Goal: Navigation & Orientation: Find specific page/section

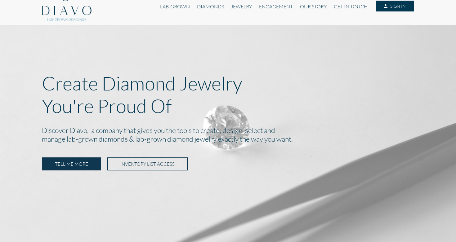
scroll to position [14, 0]
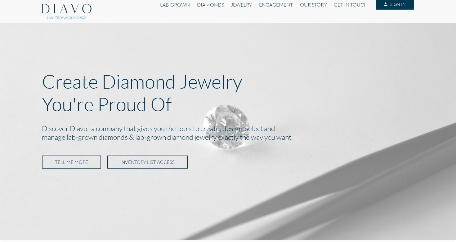
click at [77, 156] on link "TELL ME MORE" at bounding box center [71, 162] width 59 height 13
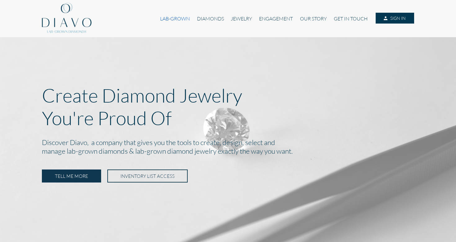
click at [184, 19] on link "LAB-GROWN" at bounding box center [174, 19] width 37 height 12
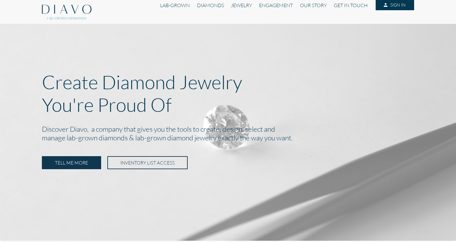
scroll to position [14, 0]
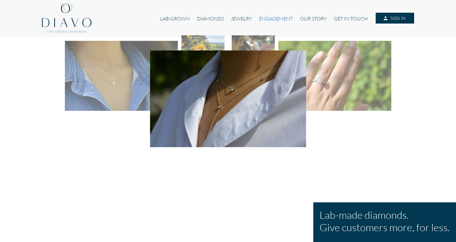
click at [275, 16] on link "ENGAGEMENT" at bounding box center [275, 19] width 41 height 12
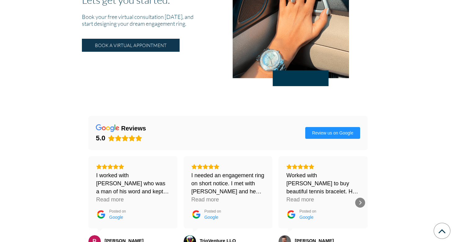
scroll to position [815, 0]
